Goal: Task Accomplishment & Management: Manage account settings

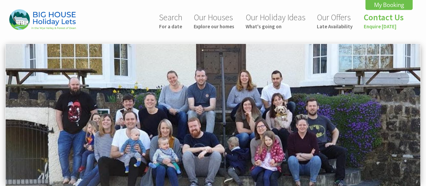
scroll to position [0, 43]
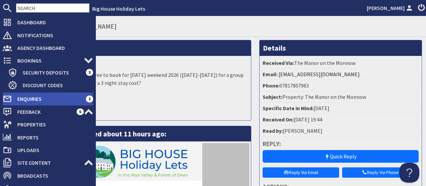
scroll to position [21, 0]
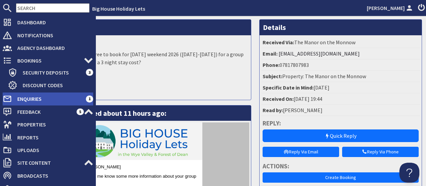
click at [22, 98] on span "Enquiries" at bounding box center [49, 99] width 74 height 11
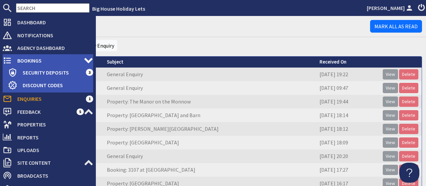
click at [28, 61] on span "Bookings" at bounding box center [48, 60] width 72 height 11
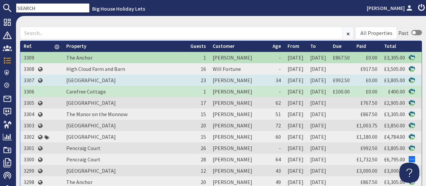
scroll to position [72, 0]
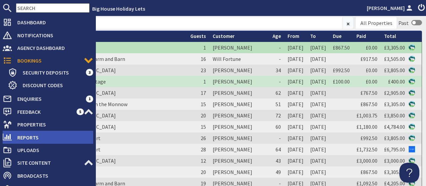
click at [31, 137] on span "Reports" at bounding box center [52, 137] width 81 height 11
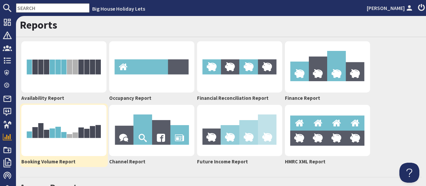
click at [80, 128] on img at bounding box center [63, 130] width 85 height 51
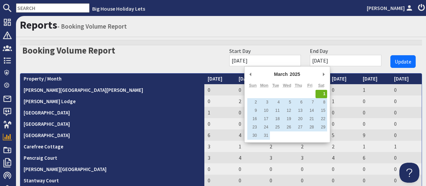
click at [277, 63] on input "[DATE]" at bounding box center [265, 60] width 72 height 11
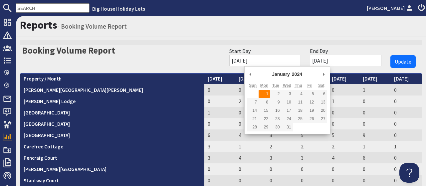
type input "[DATE]"
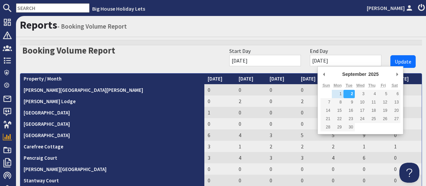
click at [352, 62] on input "[DATE]" at bounding box center [346, 60] width 72 height 11
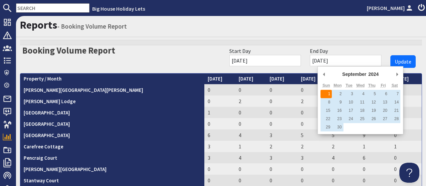
type input "[DATE]"
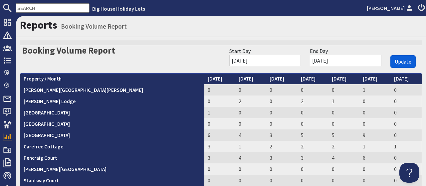
click at [402, 61] on span "Update" at bounding box center [403, 61] width 17 height 7
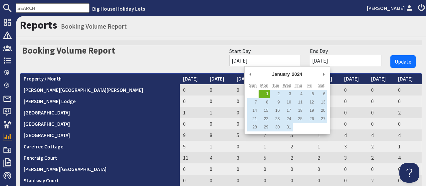
click at [273, 59] on input "[DATE]" at bounding box center [265, 60] width 72 height 11
type input "[DATE]"
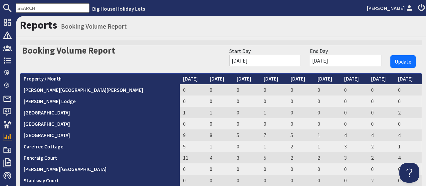
click at [346, 60] on input "[DATE]" at bounding box center [346, 60] width 72 height 11
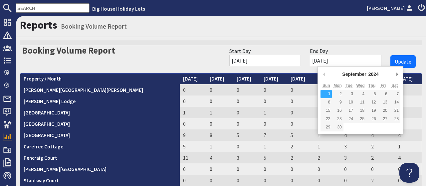
type input "[DATE]"
click at [366, 36] on div "Reports - Booking Volume Report" at bounding box center [221, 26] width 410 height 21
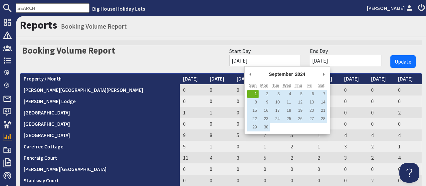
click at [273, 60] on input "[DATE]" at bounding box center [265, 60] width 72 height 11
type input "[DATE]"
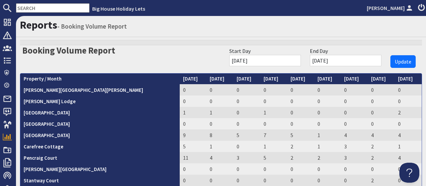
click at [300, 46] on div "Start Day [DATE]" at bounding box center [265, 56] width 80 height 23
click at [404, 64] on span "Update" at bounding box center [403, 61] width 17 height 7
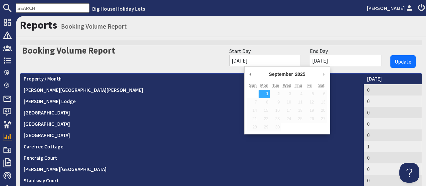
click at [277, 60] on input "[DATE]" at bounding box center [265, 60] width 72 height 11
click at [259, 61] on input "[DATE]" at bounding box center [265, 60] width 72 height 11
type input "[DATE]"
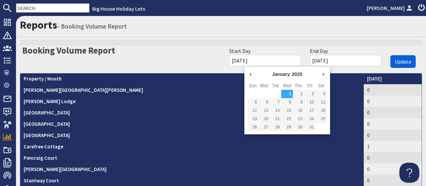
click at [403, 64] on span "Update" at bounding box center [403, 61] width 17 height 7
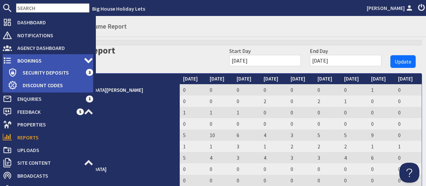
click at [28, 61] on span "Bookings" at bounding box center [48, 60] width 72 height 11
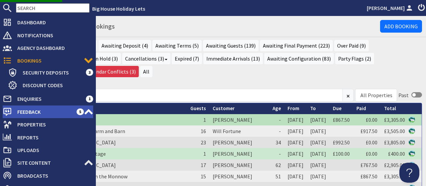
click at [30, 113] on span "Feedback" at bounding box center [44, 112] width 65 height 11
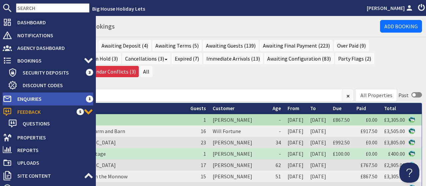
click at [21, 99] on span "Enquiries" at bounding box center [49, 99] width 74 height 11
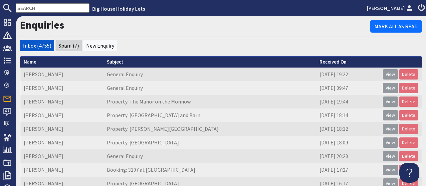
click at [69, 48] on link "Spam (7)" at bounding box center [69, 45] width 20 height 7
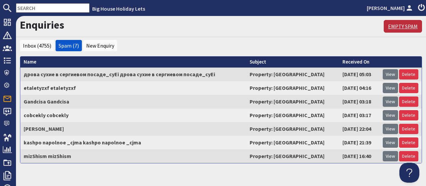
click at [401, 27] on link "Empty Spam" at bounding box center [403, 26] width 38 height 13
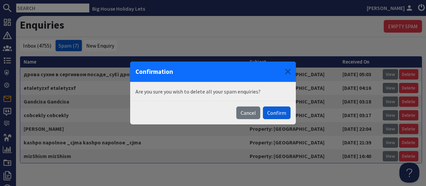
click at [278, 114] on button "Confirm" at bounding box center [277, 113] width 28 height 13
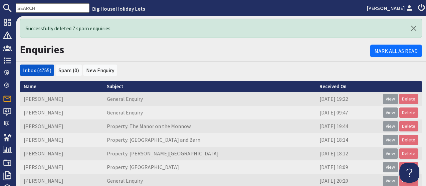
click at [156, 23] on div "Successfully deleted 7 spam enquiries" at bounding box center [221, 28] width 402 height 19
